Goal: Transaction & Acquisition: Purchase product/service

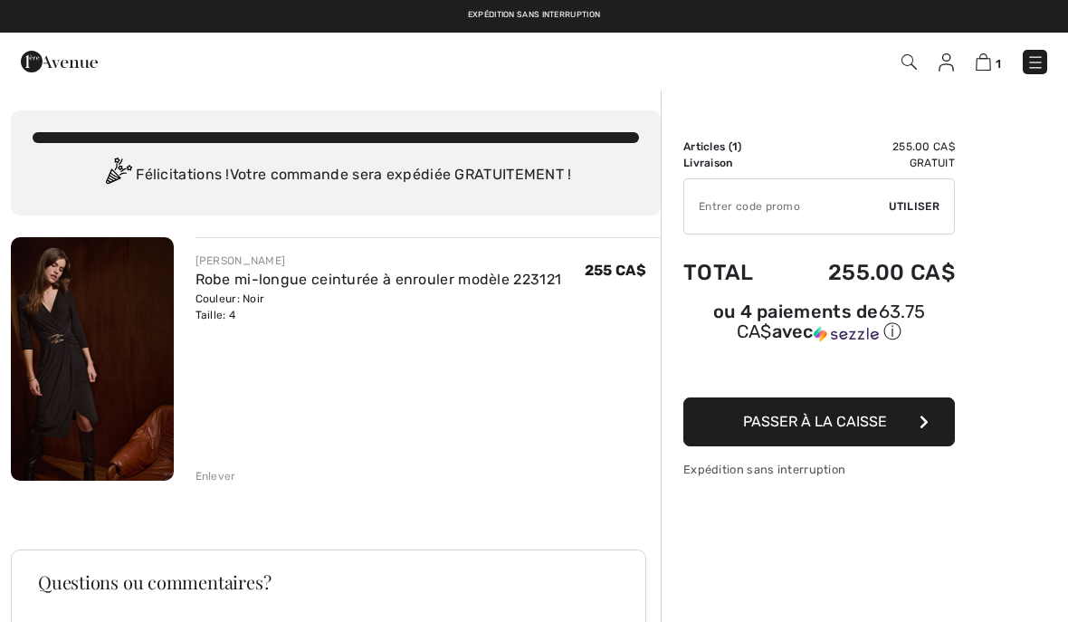
click at [225, 486] on div "[PERSON_NAME] Robe mi-longue ceinturée à enrouler modèle 223121 Couleur: Noir T…" at bounding box center [336, 608] width 650 height 743
click at [228, 490] on div "[PERSON_NAME] Robe mi-longue ceinturée à enrouler modèle 223121 Couleur: Noir T…" at bounding box center [336, 608] width 650 height 743
click at [234, 485] on div "[PERSON_NAME] Robe mi-longue ceinturée à enrouler modèle 223121 Couleur: Noir T…" at bounding box center [336, 608] width 650 height 743
click at [231, 481] on div "Enlever" at bounding box center [215, 476] width 41 height 16
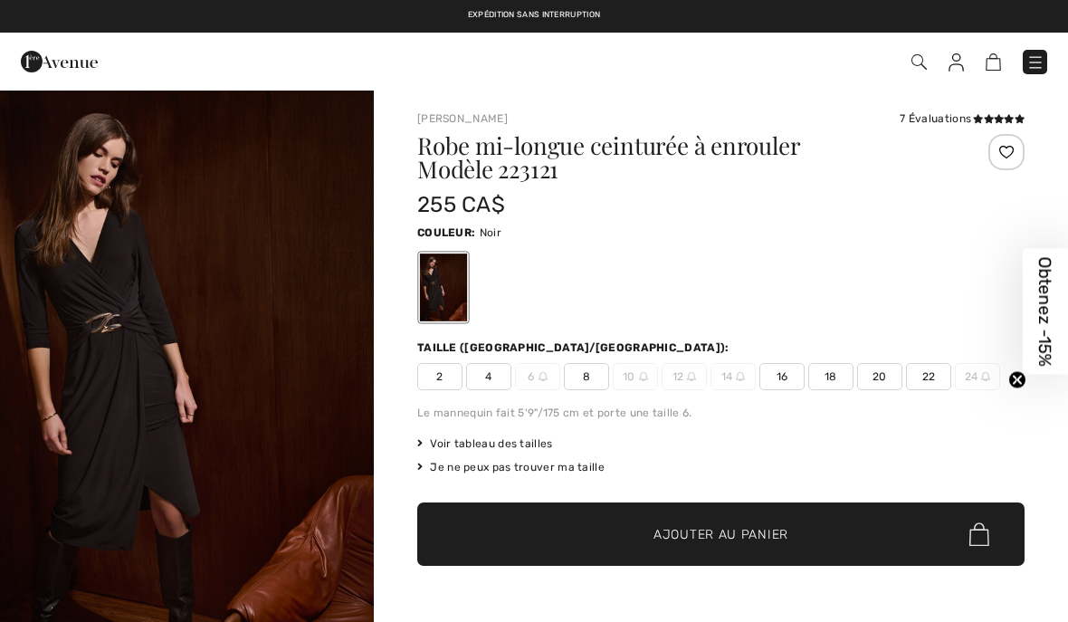
checkbox input "true"
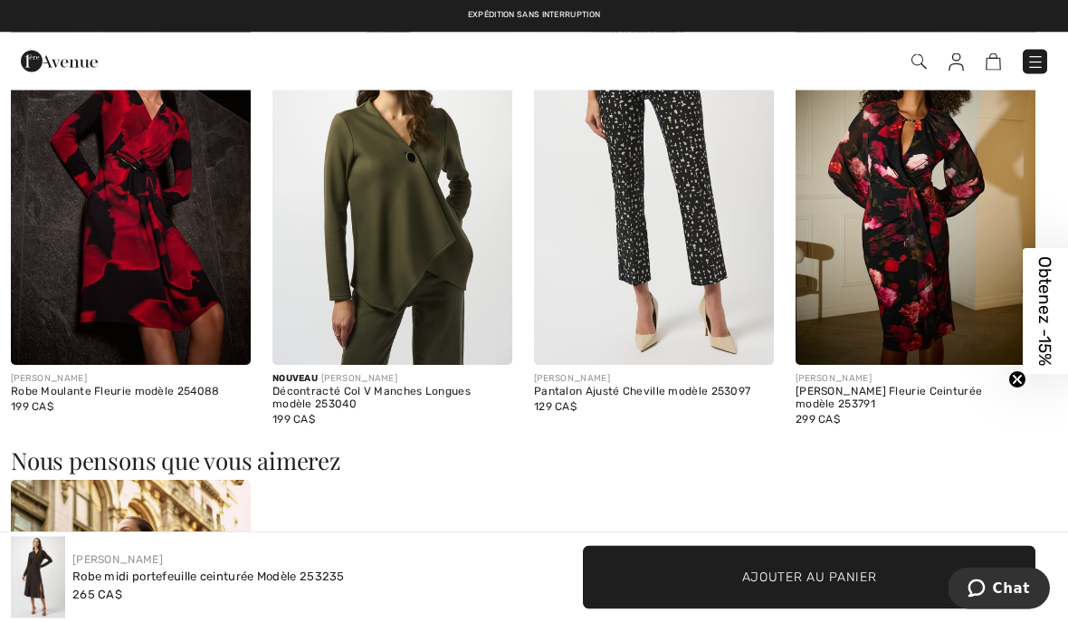
scroll to position [1182, 0]
